Goal: Share content: Share content

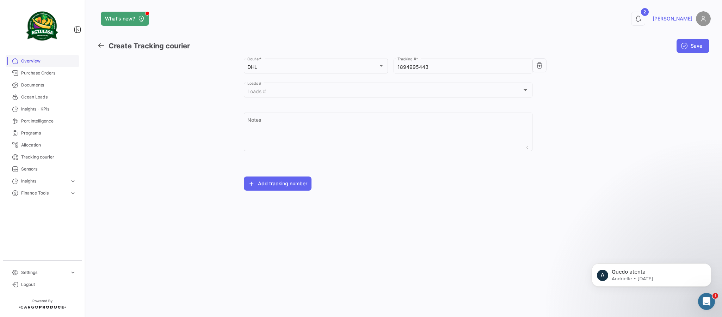
drag, startPoint x: 25, startPoint y: 85, endPoint x: 57, endPoint y: 63, distance: 38.9
click at [25, 85] on span "Documents" at bounding box center [48, 85] width 55 height 6
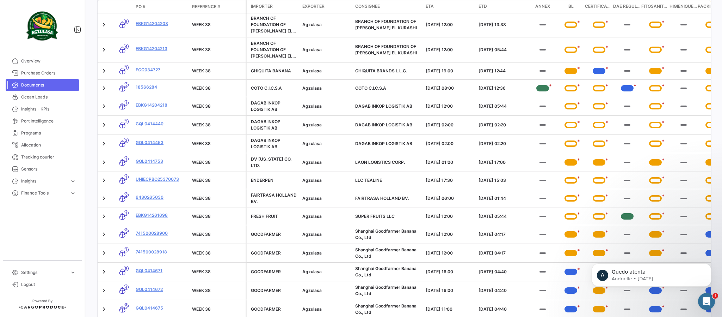
scroll to position [582, 0]
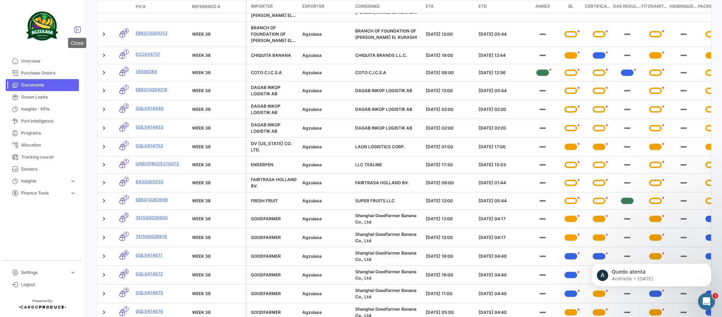
click at [74, 29] on icon at bounding box center [77, 29] width 7 height 7
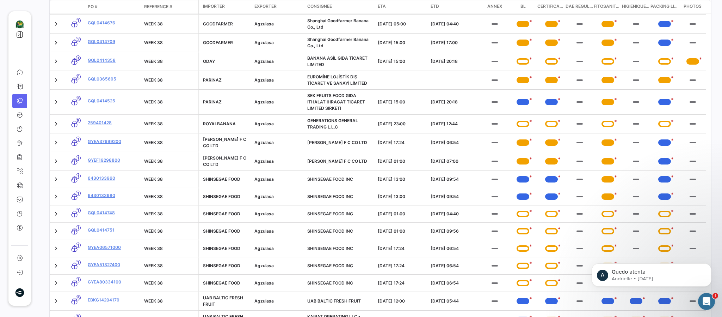
scroll to position [1031, 0]
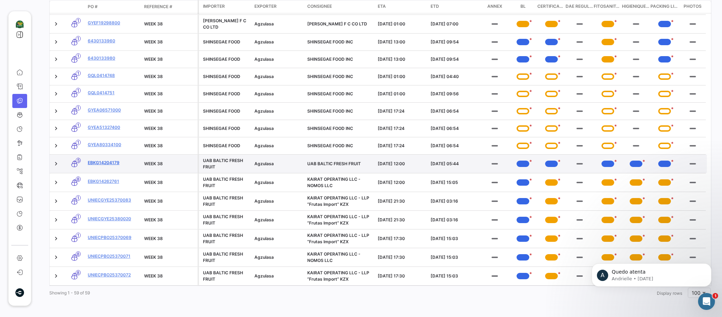
click at [106, 159] on link "EBKG14204179" at bounding box center [113, 162] width 51 height 6
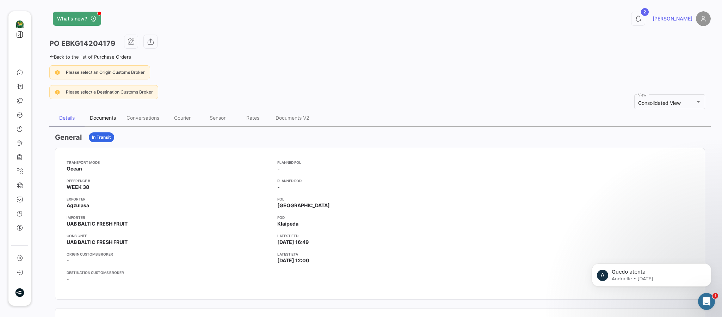
click at [106, 119] on div "Documents" at bounding box center [103, 118] width 26 height 6
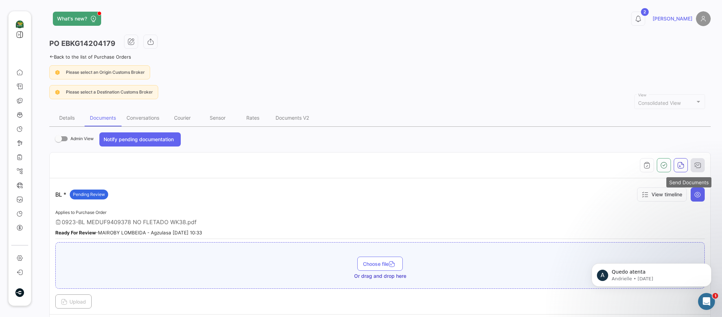
click at [695, 163] on icon "button" at bounding box center [698, 164] width 7 height 7
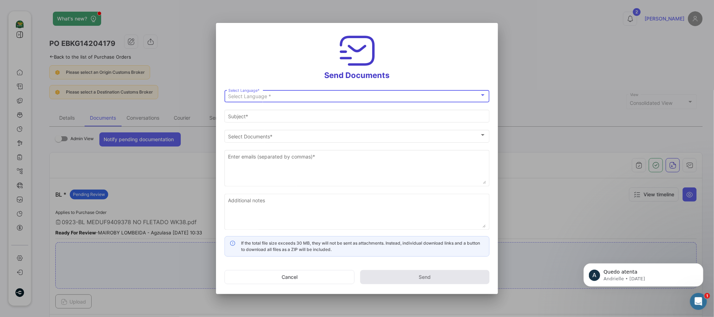
click at [367, 91] on div "Select Language * Select Language *" at bounding box center [357, 95] width 258 height 14
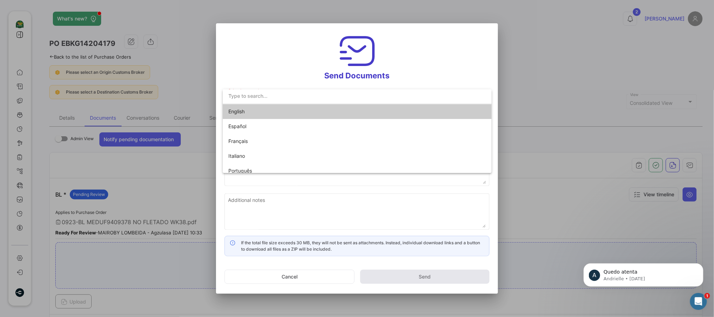
click at [253, 107] on span "English" at bounding box center [277, 111] width 99 height 15
type input "[PERSON_NAME] has shared the documents of PO # EBKG14204179 with you"
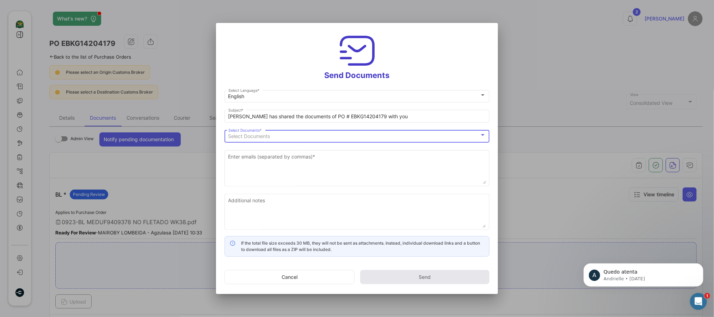
click at [277, 138] on div "Select Documents" at bounding box center [353, 136] width 251 height 6
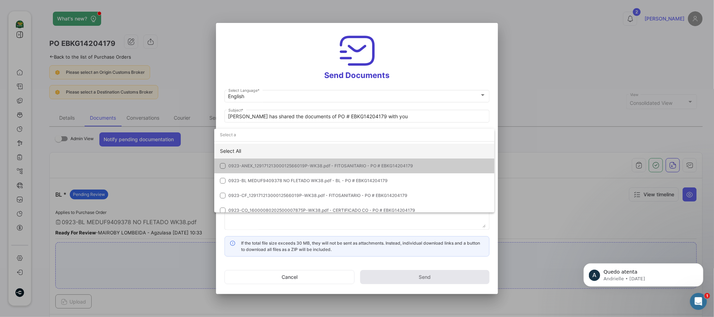
click at [241, 147] on div "Select All" at bounding box center [354, 150] width 280 height 15
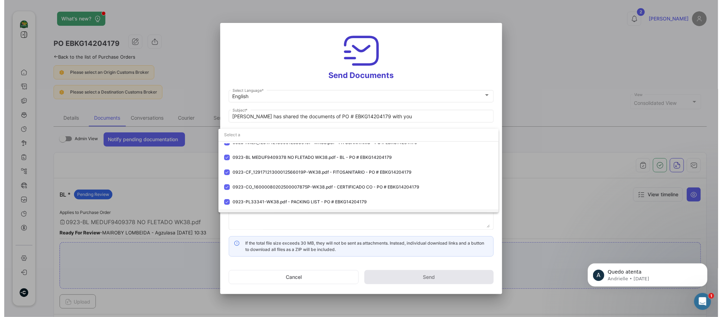
scroll to position [35, 0]
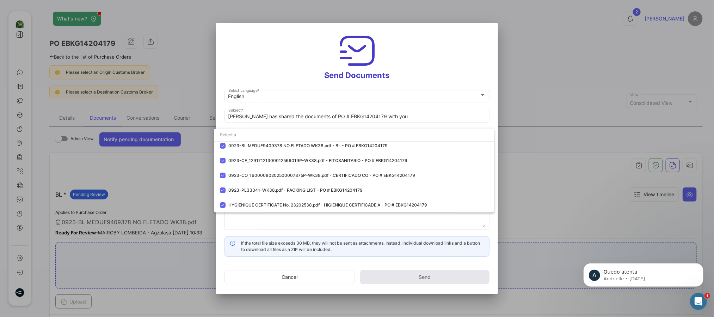
click at [253, 65] on div at bounding box center [357, 158] width 714 height 317
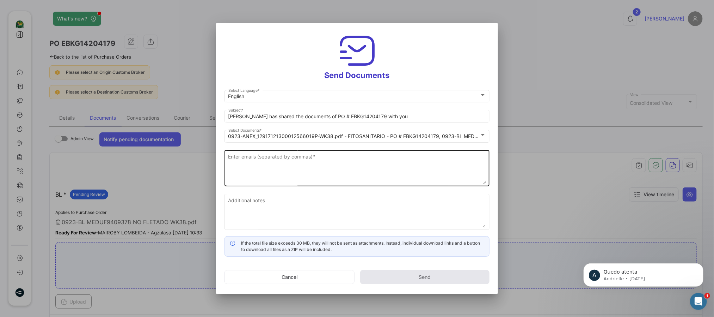
click at [287, 179] on textarea "Enter emails (separated by commas) *" at bounding box center [357, 168] width 258 height 31
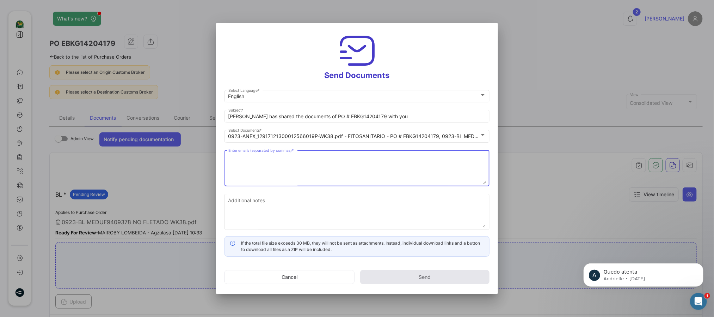
paste textarea "[EMAIL_ADDRESS][DOMAIN_NAME],[PERSON_NAME][EMAIL_ADDRESS][PERSON_NAME][DOMAIN_N…"
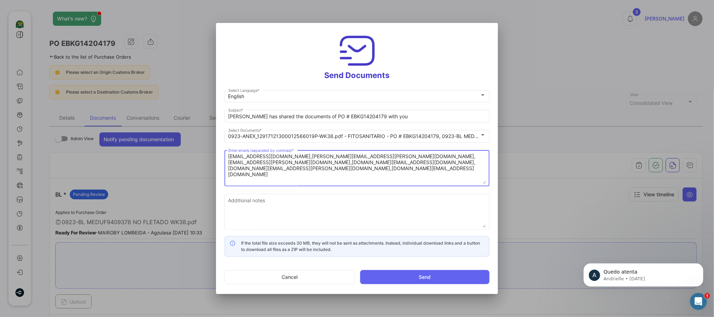
type textarea "[EMAIL_ADDRESS][DOMAIN_NAME],[PERSON_NAME][EMAIL_ADDRESS][PERSON_NAME][DOMAIN_N…"
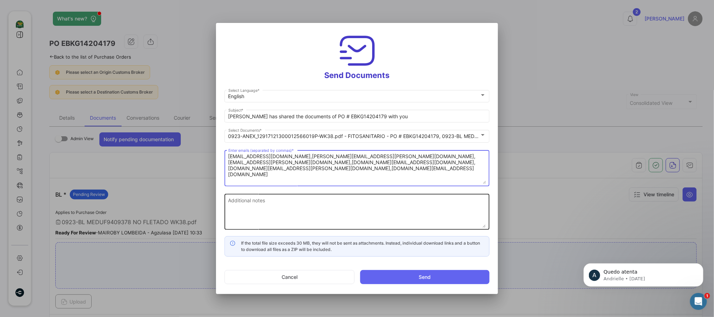
click at [273, 205] on textarea "Additional notes" at bounding box center [357, 211] width 258 height 31
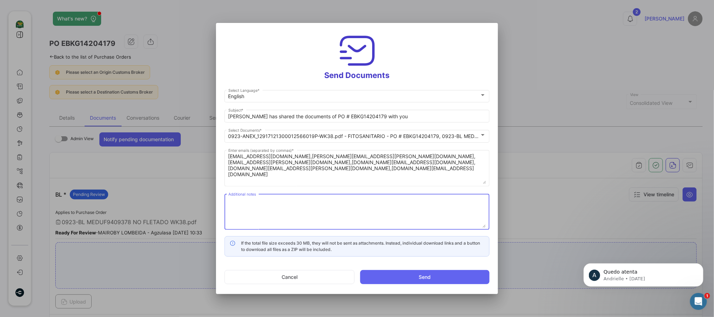
paste textarea "↘️ You can download the documents here ↙️"
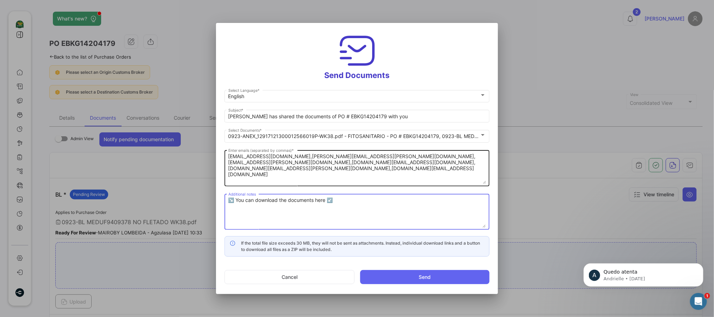
type textarea "↘️ You can download the documents here ↙️"
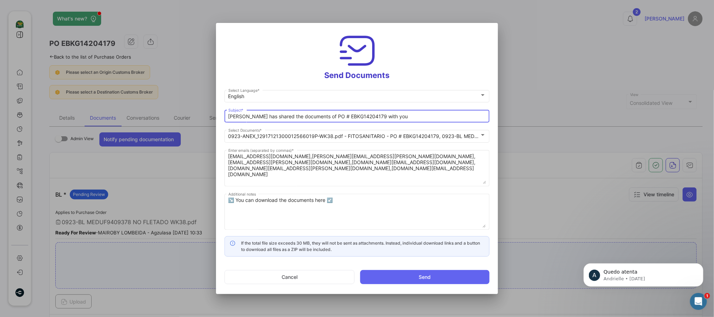
drag, startPoint x: 305, startPoint y: 111, endPoint x: 155, endPoint y: 111, distance: 149.5
click at [184, 108] on div "Send Documents English Select Language * [PERSON_NAME] has shared the documents…" at bounding box center [357, 158] width 714 height 317
paste input "WEEK 38 BFF 📄"
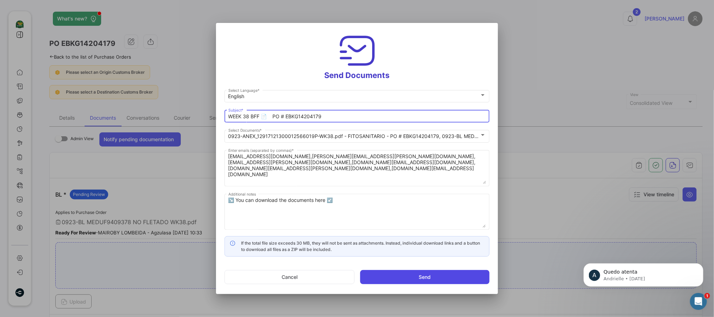
type input "WEEK 38 BFF 📄 PO # EBKG14204179"
click at [393, 277] on button "Send" at bounding box center [424, 277] width 129 height 14
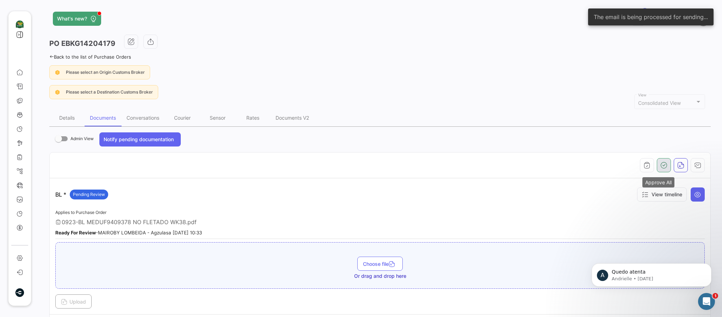
click at [661, 163] on icon "button" at bounding box center [664, 164] width 7 height 7
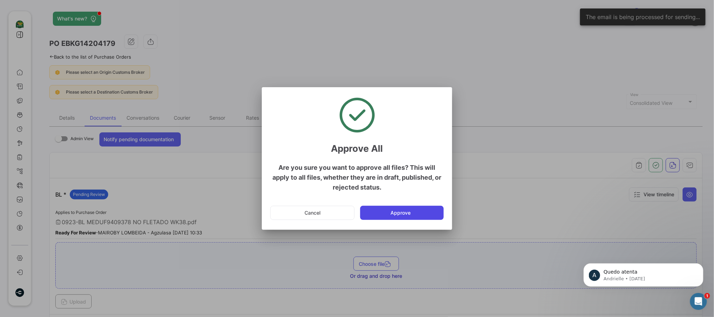
click at [412, 214] on button "Approve" at bounding box center [402, 213] width 84 height 14
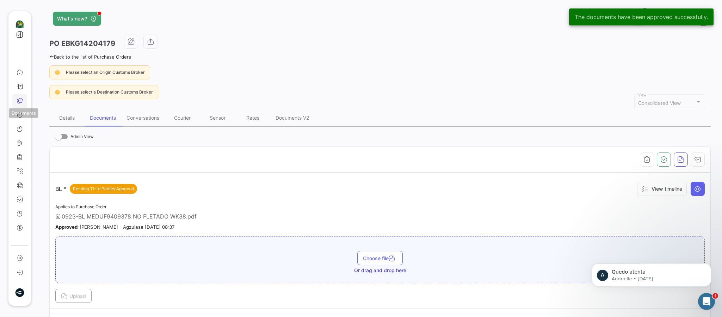
drag, startPoint x: 19, startPoint y: 99, endPoint x: 23, endPoint y: 98, distance: 3.7
click at [19, 99] on icon at bounding box center [20, 100] width 6 height 6
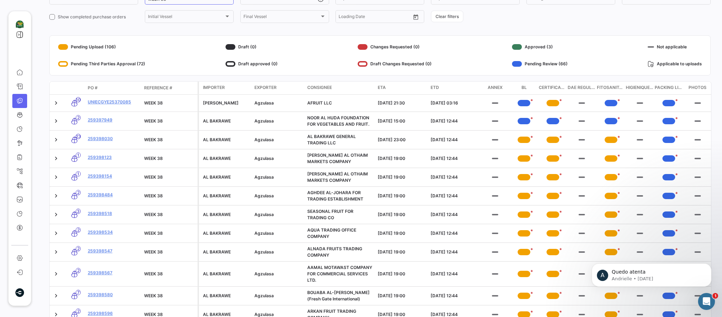
scroll to position [22, 0]
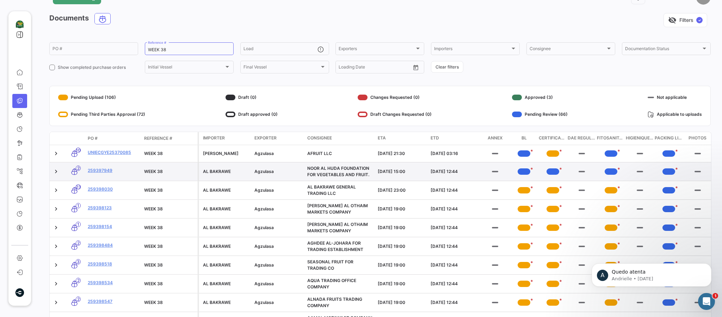
click at [12, 94] on link "Documents" at bounding box center [19, 101] width 15 height 14
